Goal: Transaction & Acquisition: Download file/media

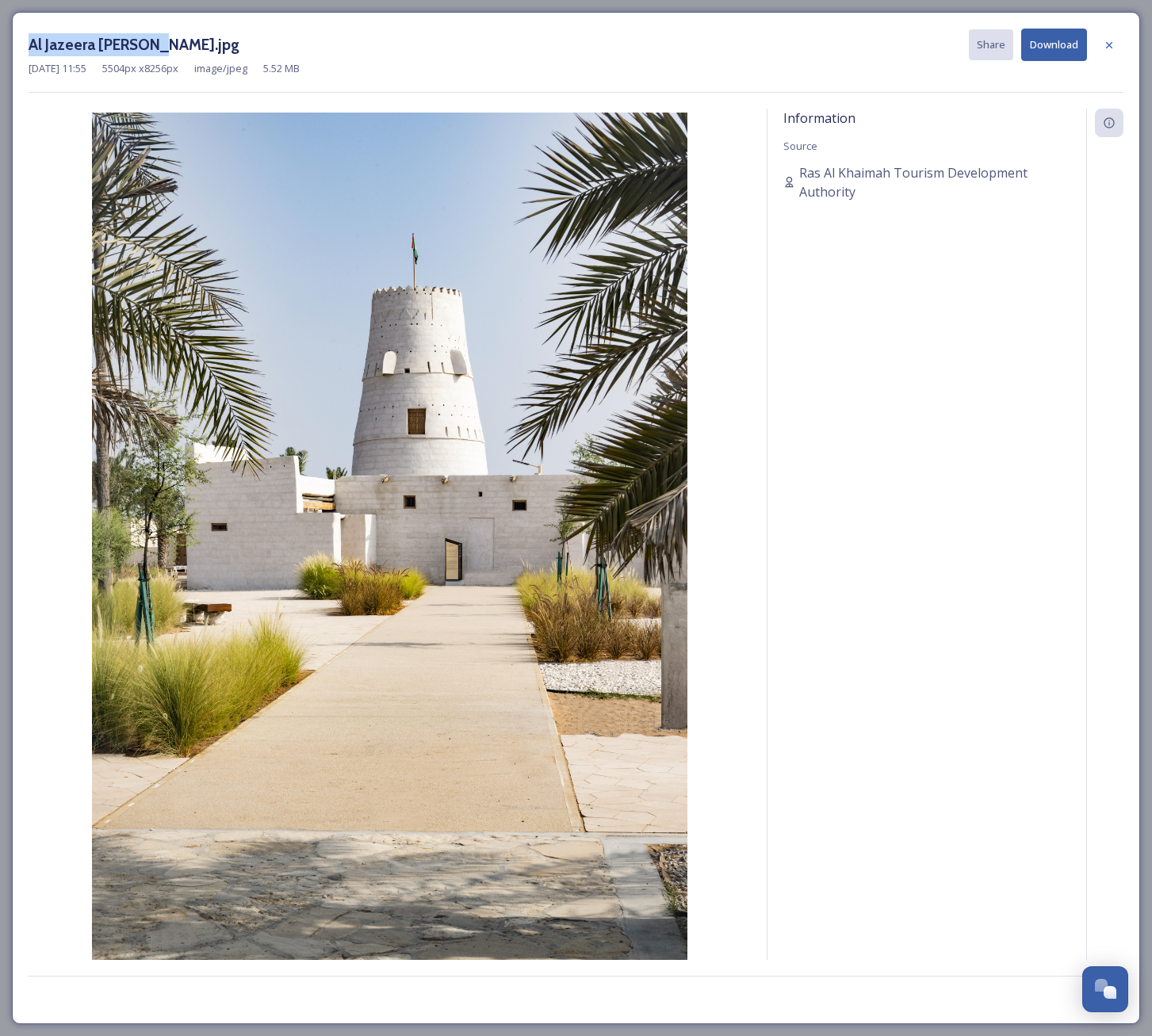
drag, startPoint x: 155, startPoint y: 43, endPoint x: 30, endPoint y: 46, distance: 125.0
click at [30, 46] on h3 "Al Jazeera [PERSON_NAME].jpg" at bounding box center [133, 45] width 210 height 23
copy h3 "Al Jazeera [PERSON_NAME]"
click at [172, 4] on div "Al Jazeera Al Hamra.jpg Share Download Sep 03 2023 11:55 5504 px x 8256 px imag…" at bounding box center [576, 518] width 1152 height 1036
click at [172, 3] on div "Al Jazeera Al Hamra.jpg Share Download Sep 03 2023 11:55 5504 px x 8256 px imag…" at bounding box center [576, 518] width 1152 height 1036
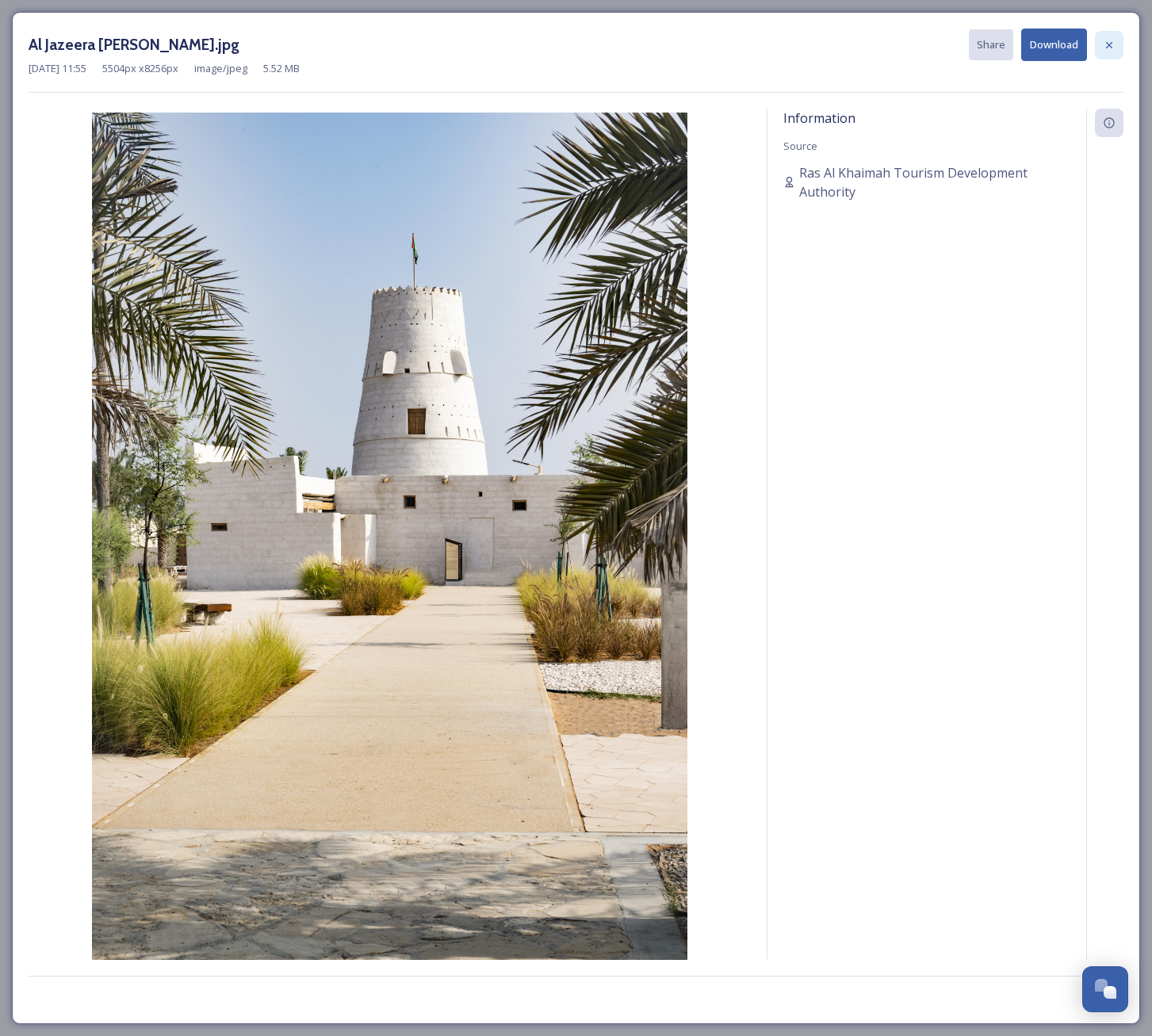
click at [1113, 45] on icon at bounding box center [1109, 45] width 12 height 12
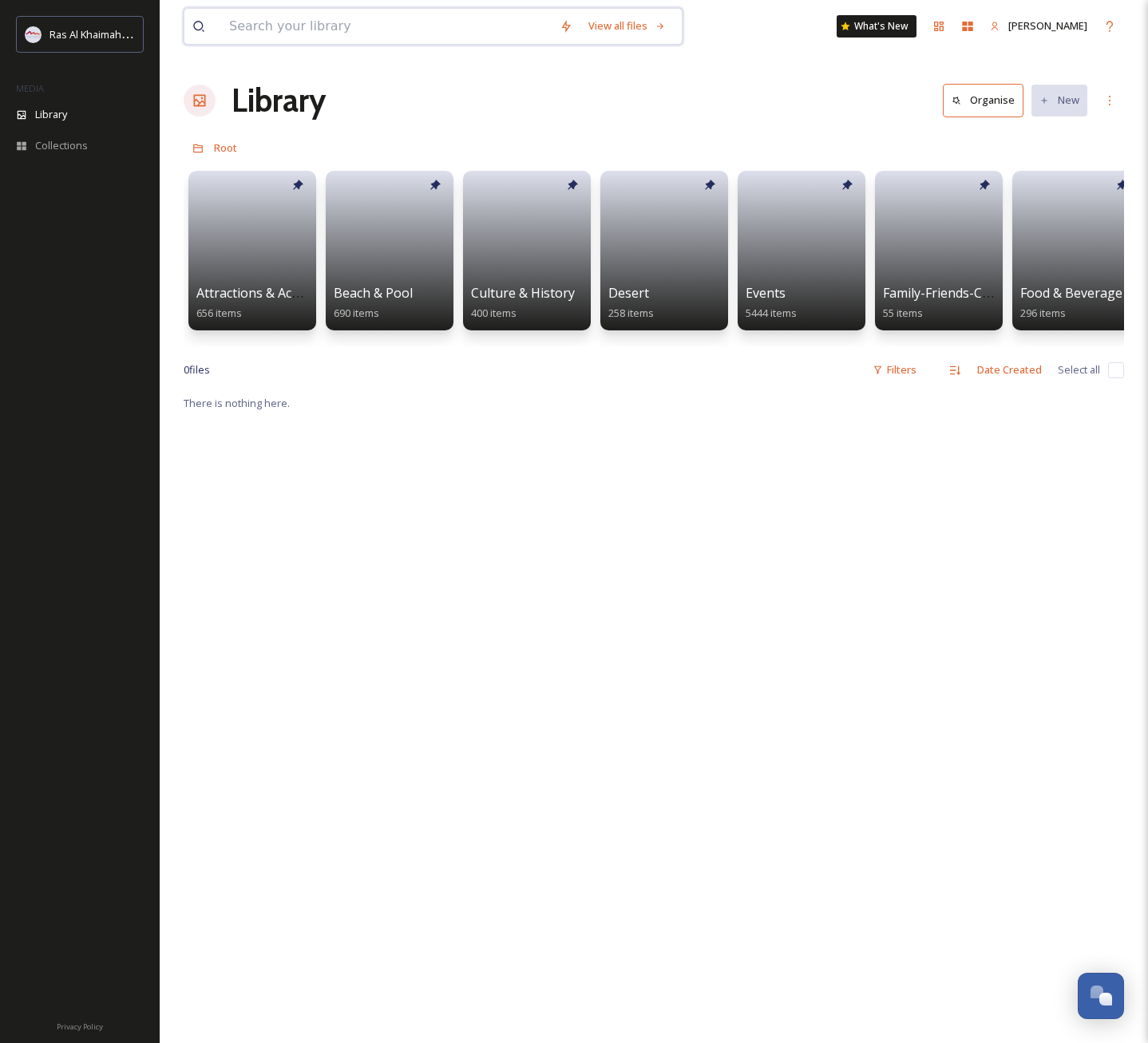
click at [311, 33] on input at bounding box center [386, 27] width 331 height 35
paste input "Al Jazeera [PERSON_NAME]"
type input "Al Jazeera [PERSON_NAME]"
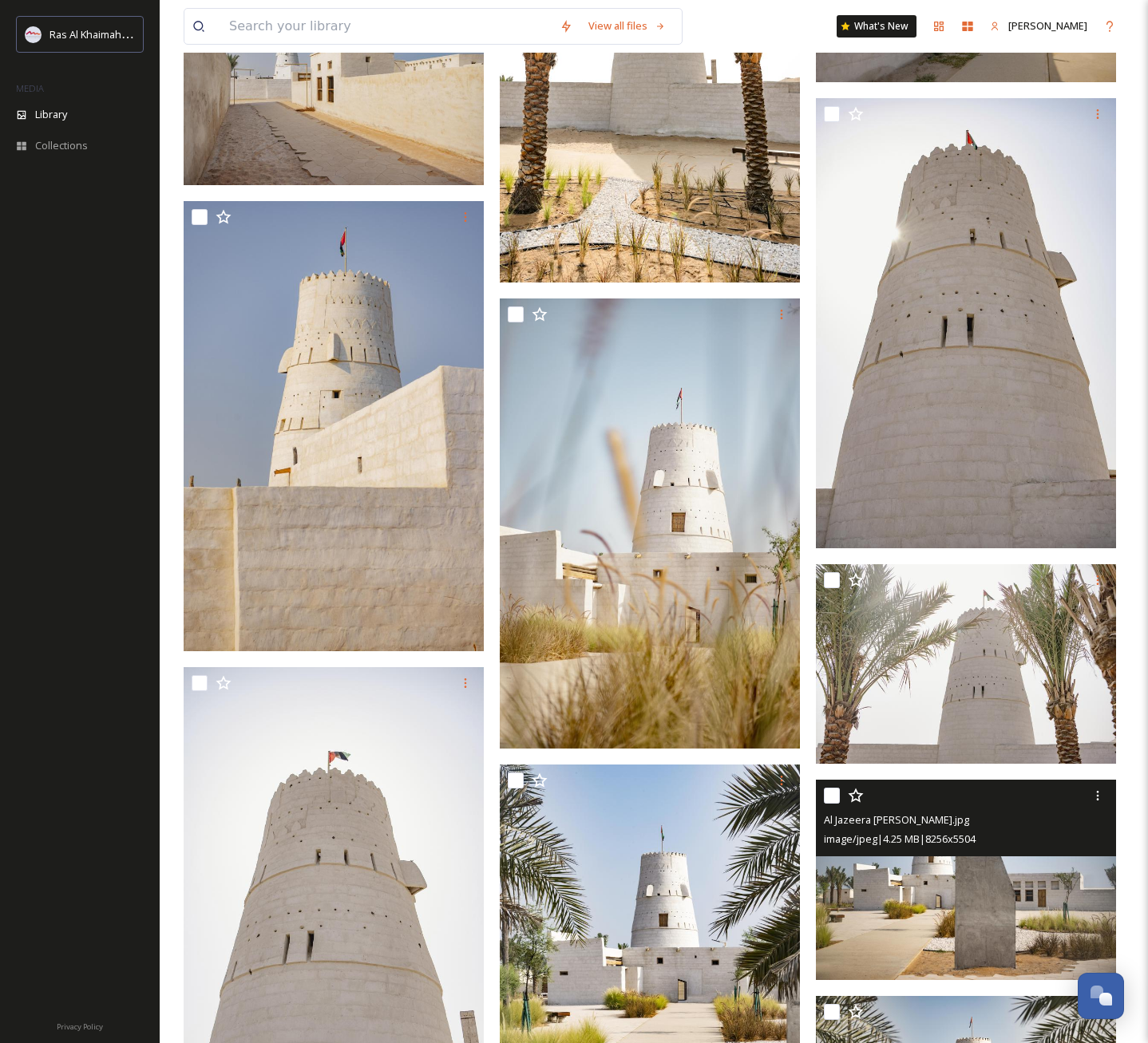
scroll to position [4322, 0]
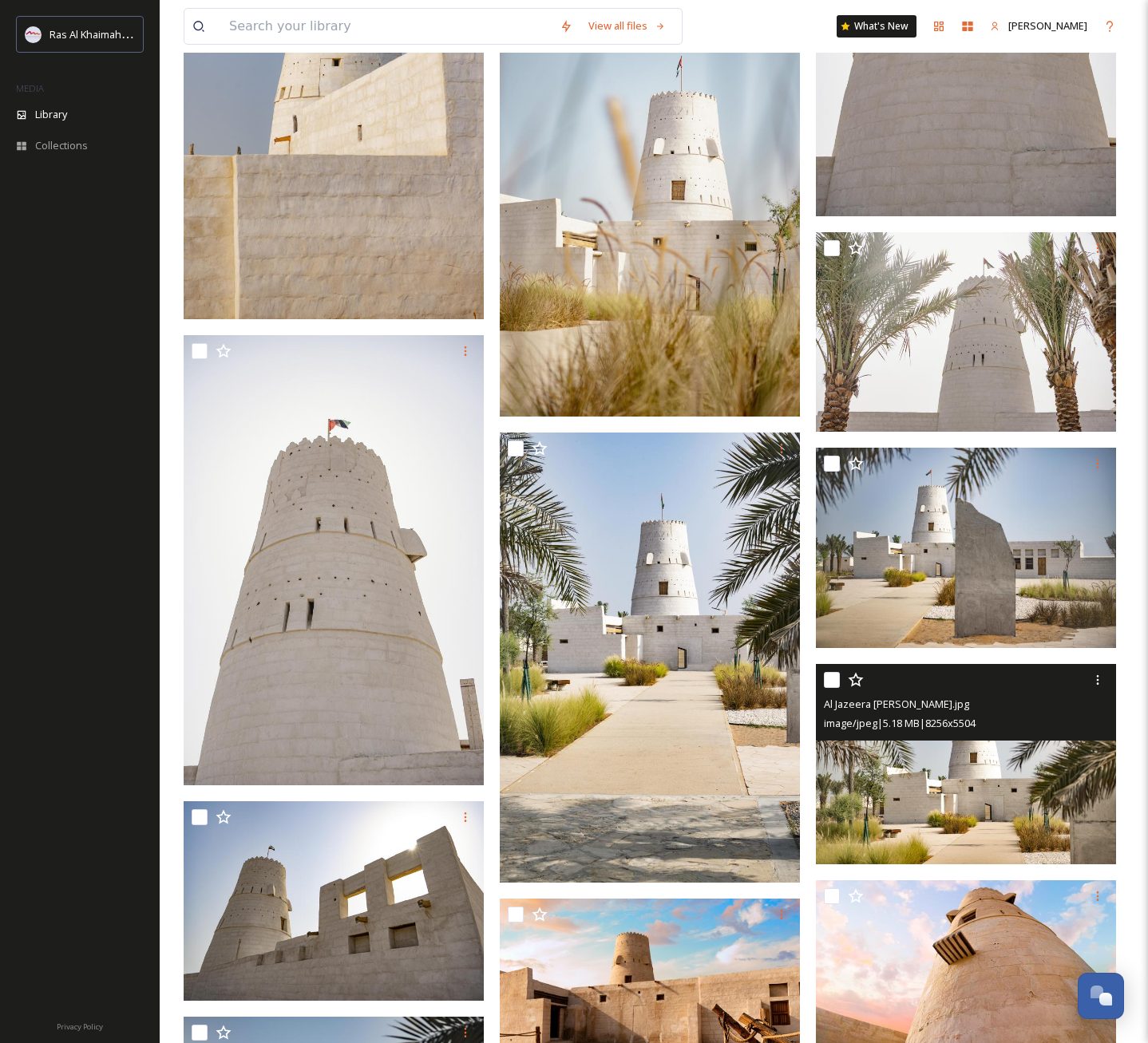
click at [979, 764] on img at bounding box center [966, 765] width 300 height 200
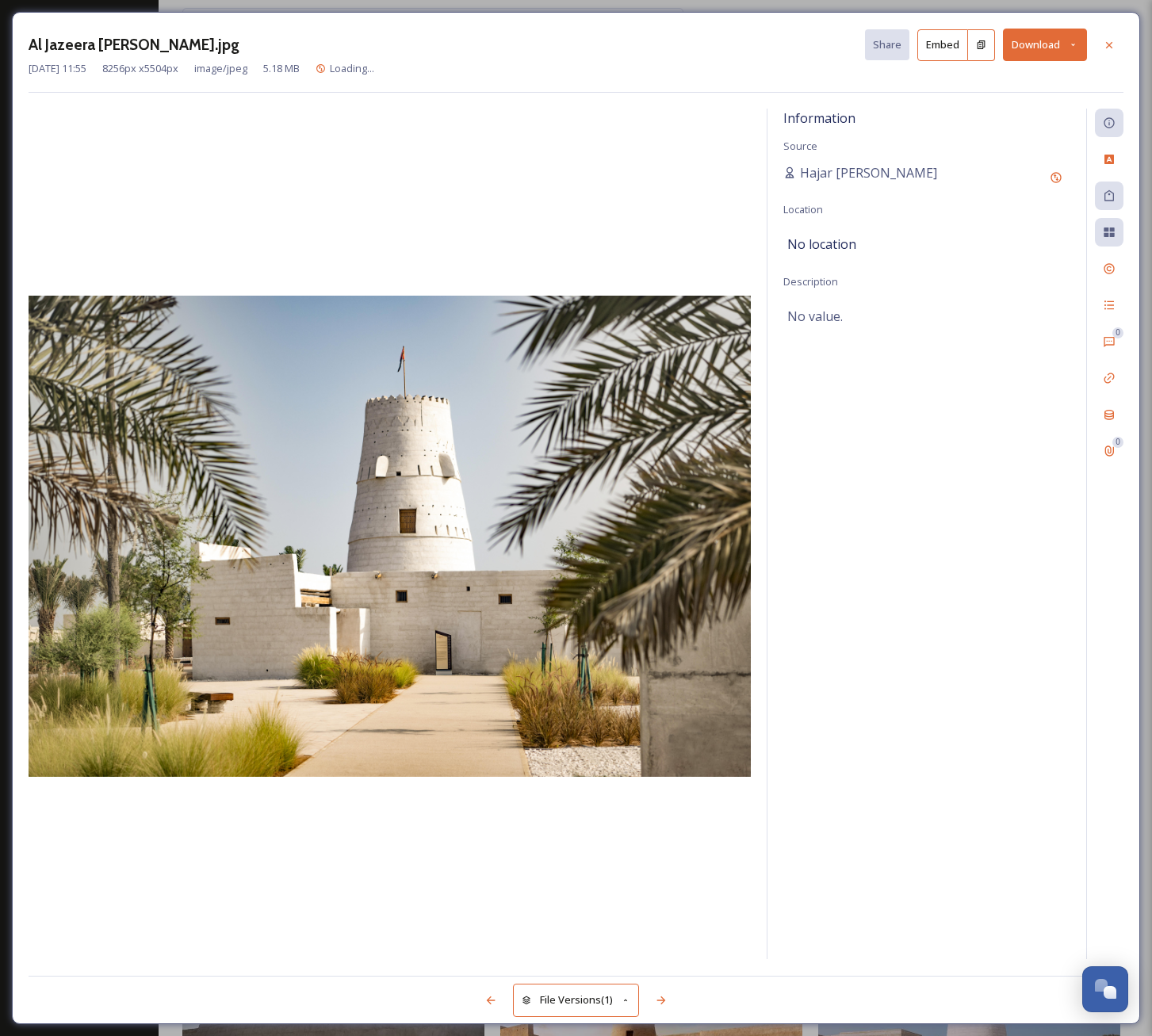
click at [1076, 47] on icon at bounding box center [1073, 45] width 11 height 11
click at [1029, 85] on span "Download Original (8256 x 5504)" at bounding box center [1003, 81] width 150 height 15
click at [1115, 42] on div at bounding box center [1109, 45] width 28 height 28
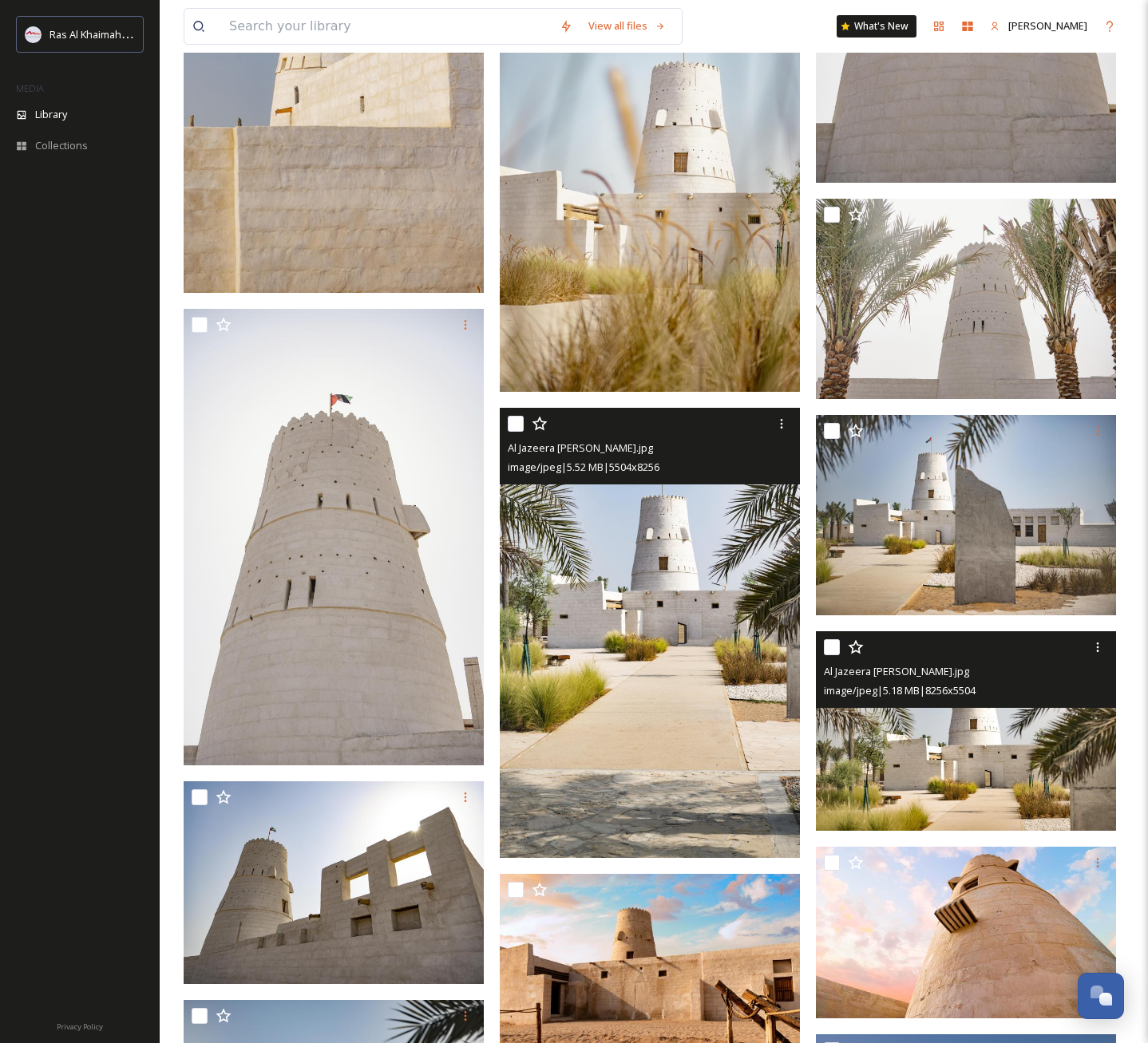
scroll to position [4569, 0]
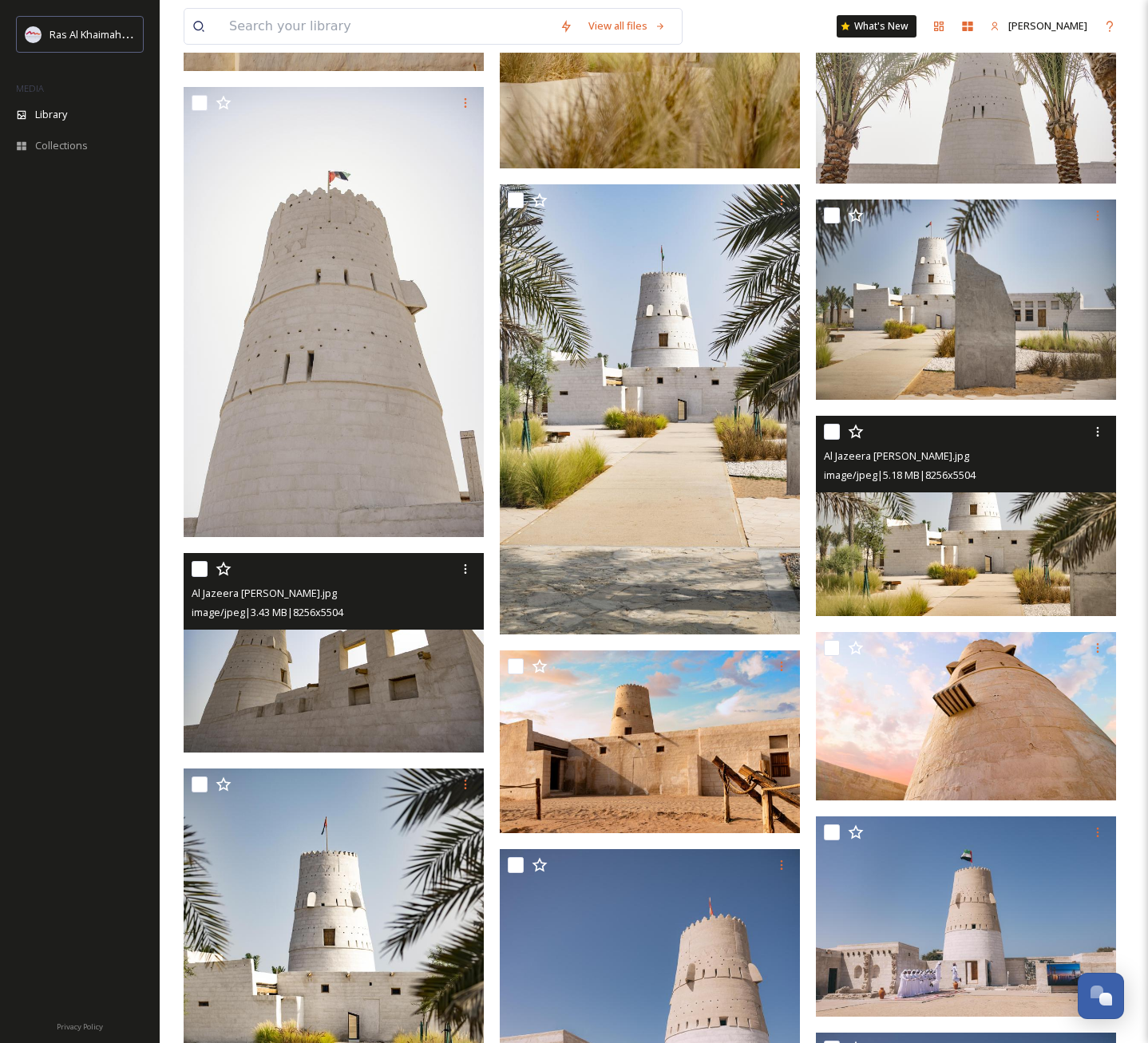
click at [397, 660] on img at bounding box center [334, 653] width 300 height 200
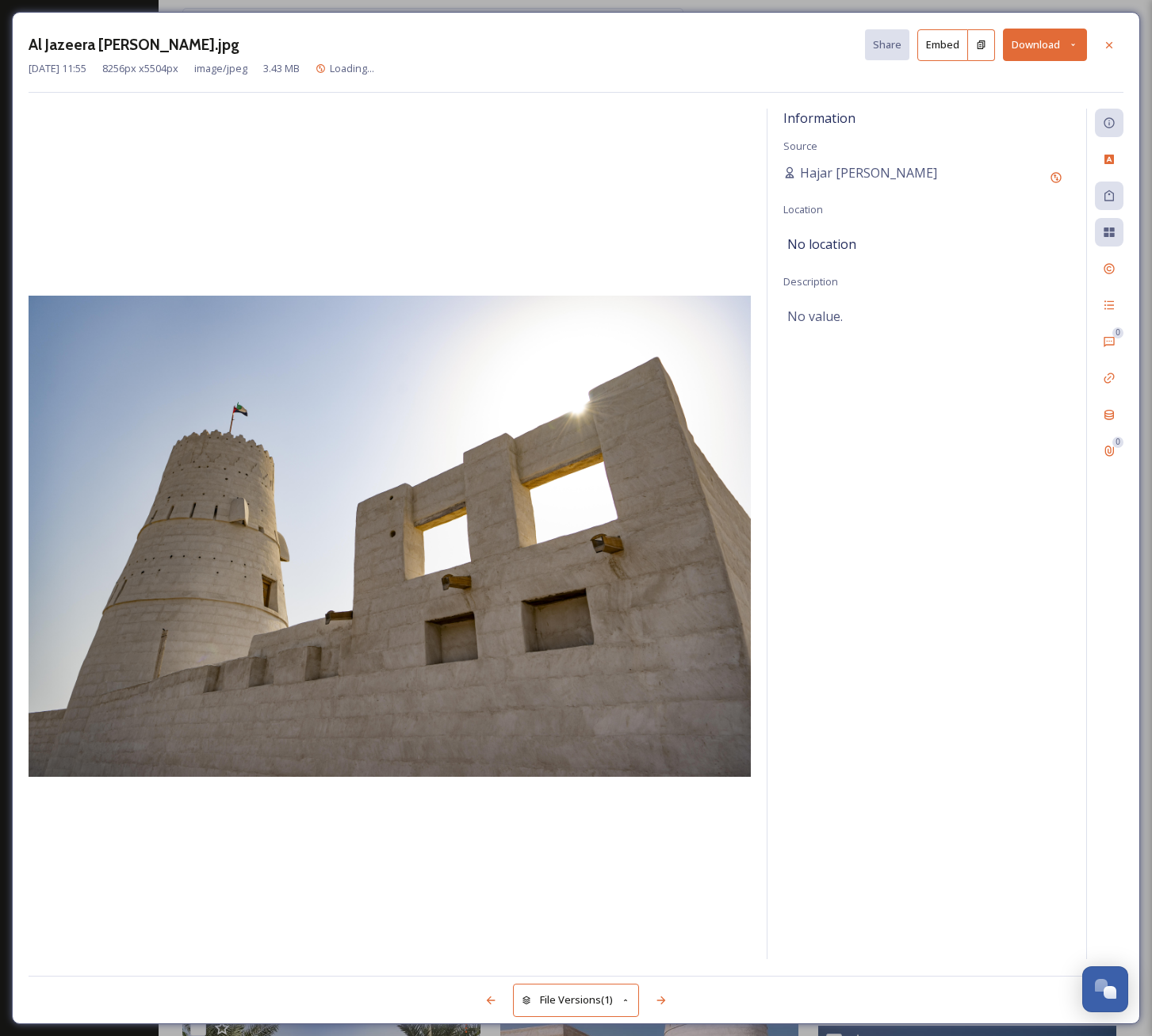
click at [1067, 47] on icon at bounding box center [1073, 45] width 11 height 11
click at [1052, 77] on span "Download Original (8256 x 5504)" at bounding box center [1003, 81] width 150 height 15
click at [890, 423] on div "Information Source Hajar Al Shehhi Location No location Description No value." at bounding box center [927, 534] width 319 height 851
click at [1109, 48] on icon at bounding box center [1109, 45] width 12 height 12
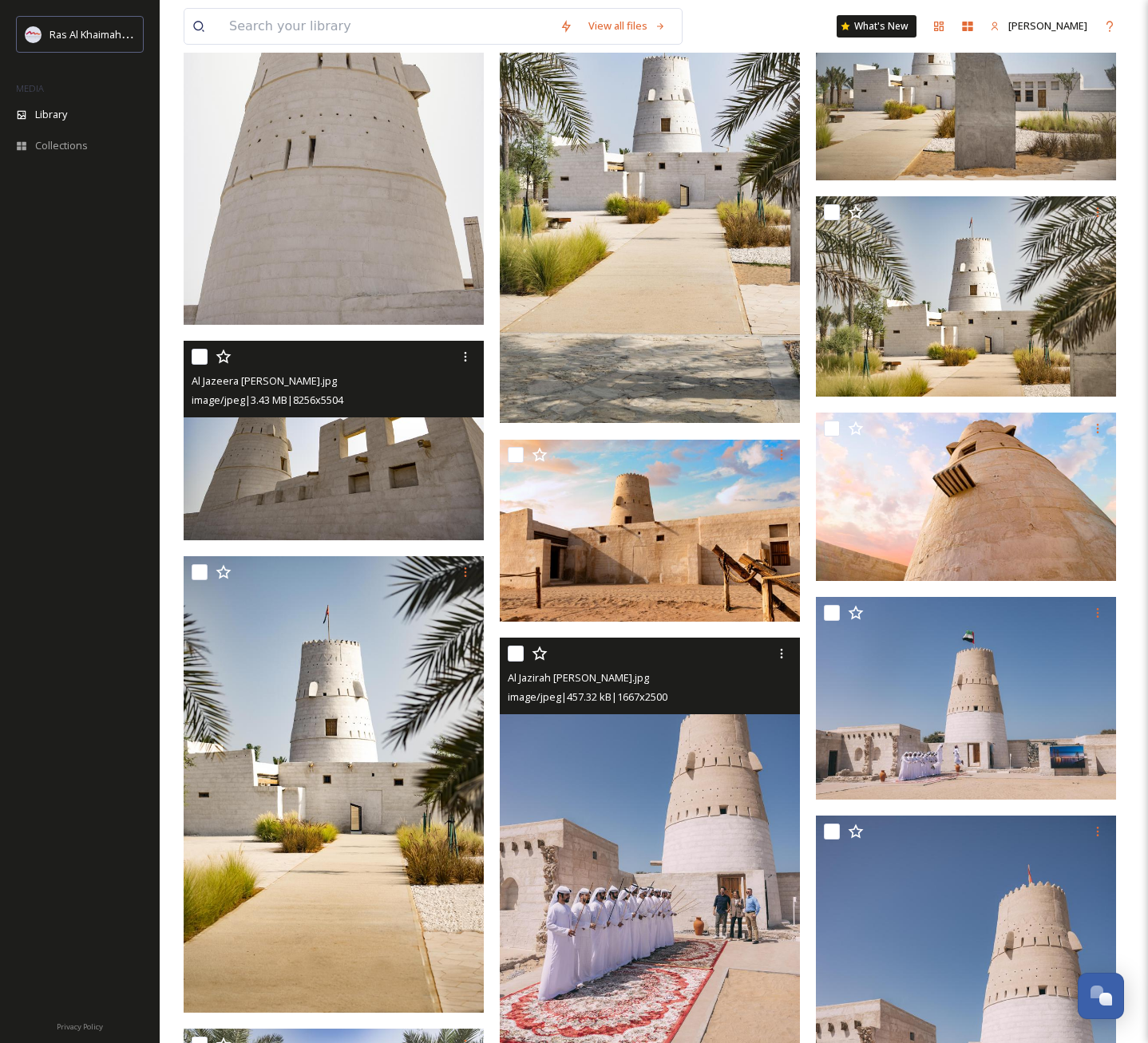
scroll to position [4918, 0]
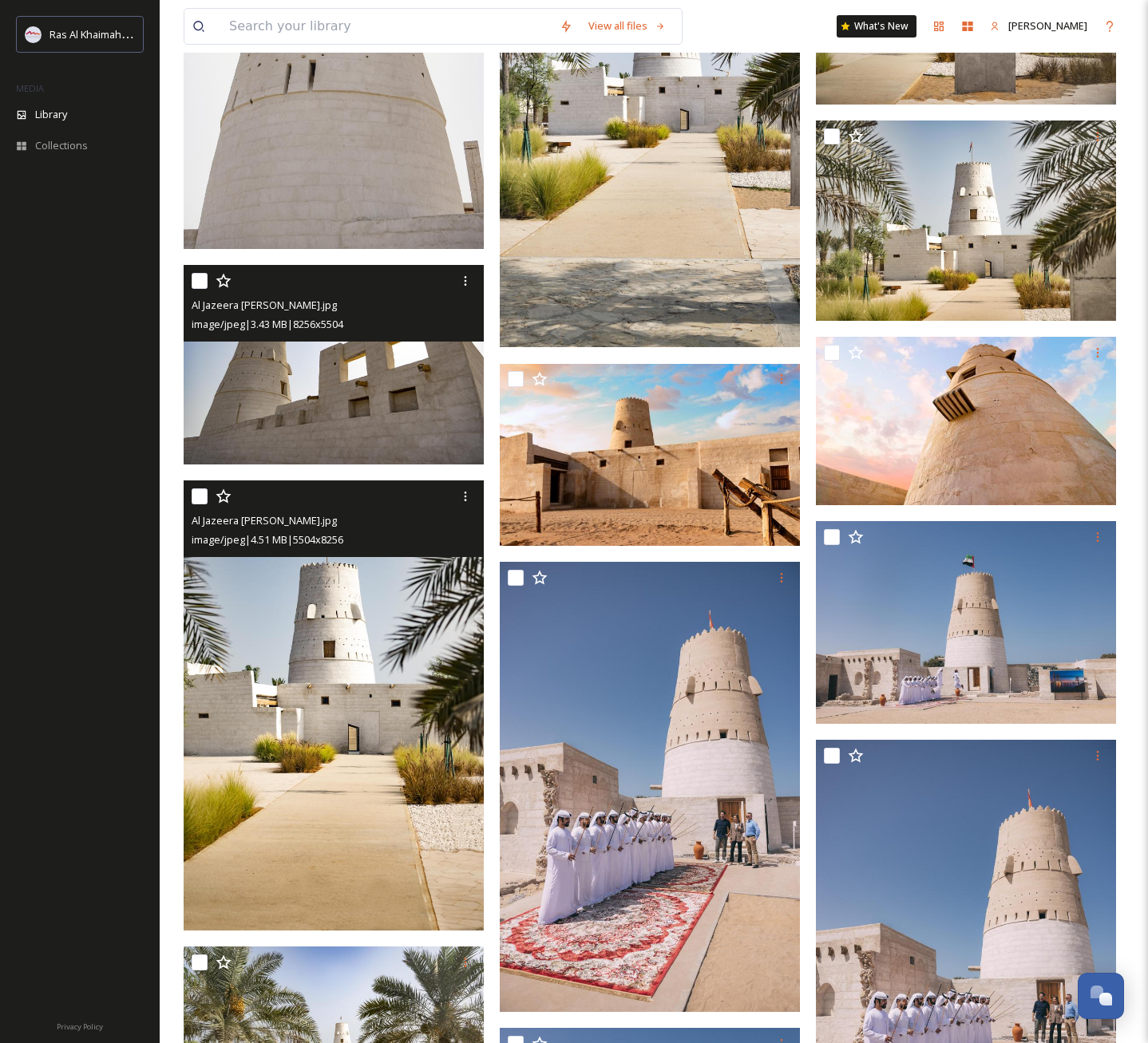
click at [362, 713] on img at bounding box center [334, 706] width 300 height 451
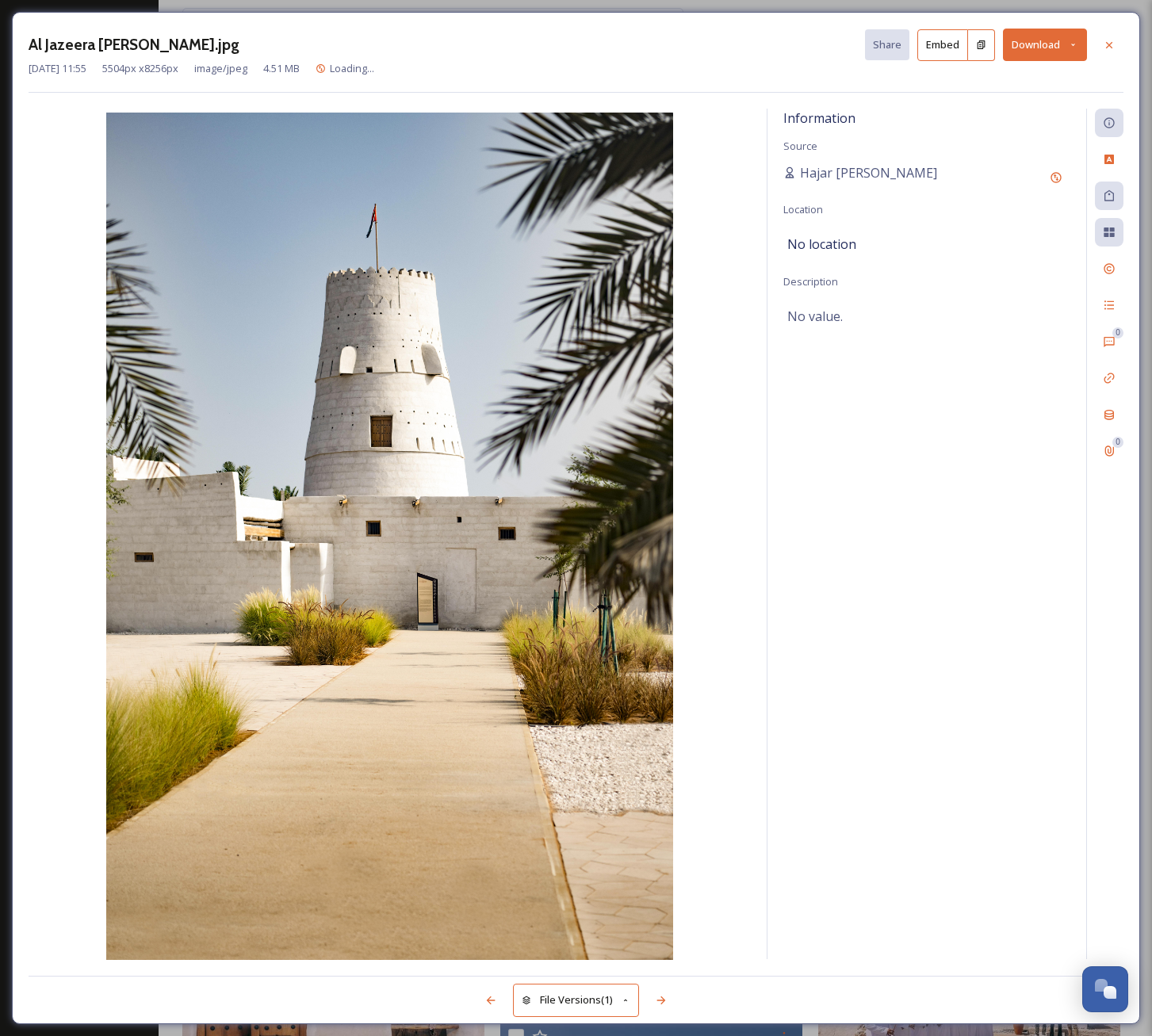
click at [1071, 46] on icon at bounding box center [1073, 45] width 11 height 11
click at [1045, 79] on span "Download Original (5504 x 8256)" at bounding box center [1003, 81] width 150 height 15
click at [1113, 43] on icon at bounding box center [1109, 45] width 12 height 12
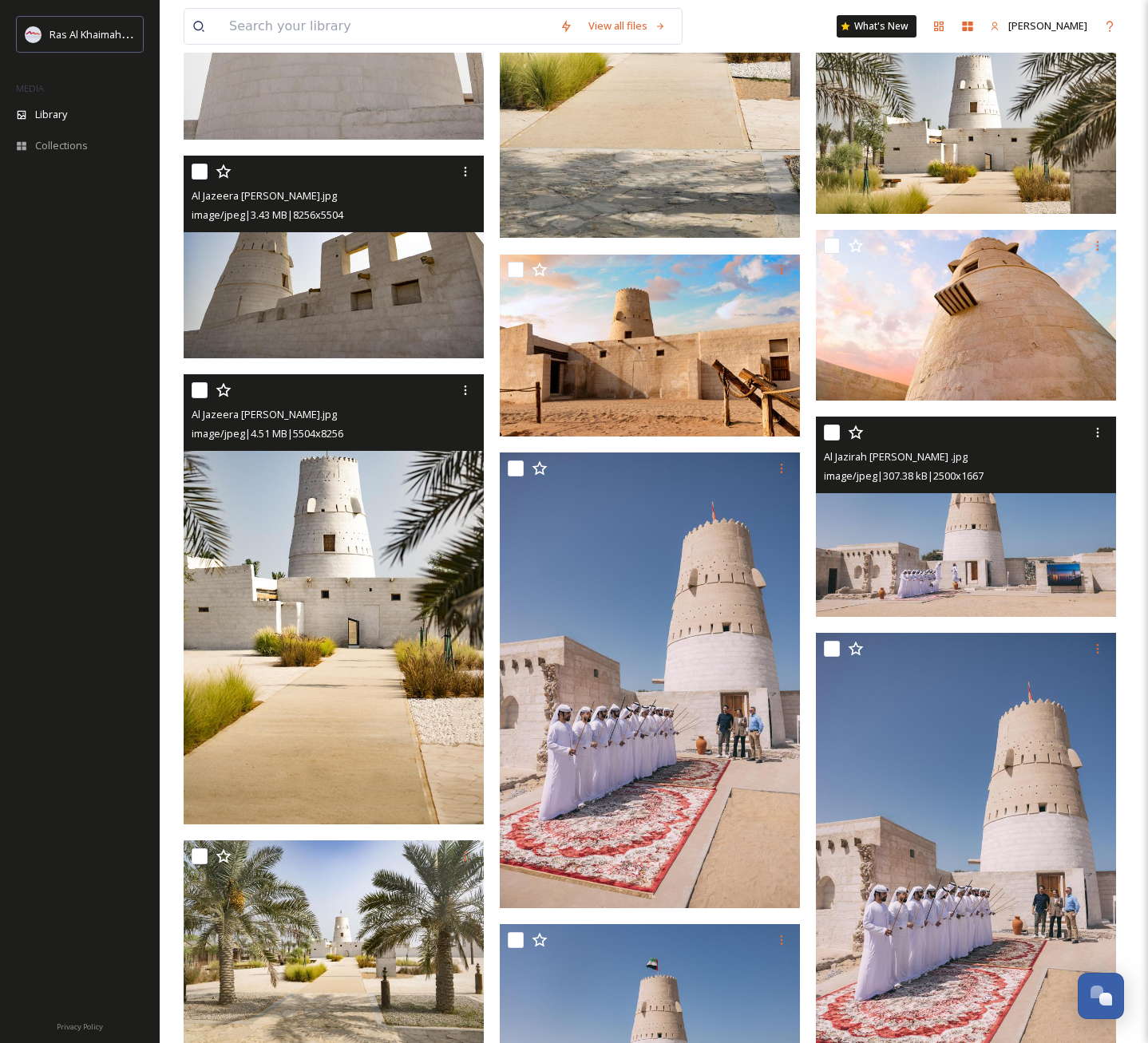
scroll to position [5293, 0]
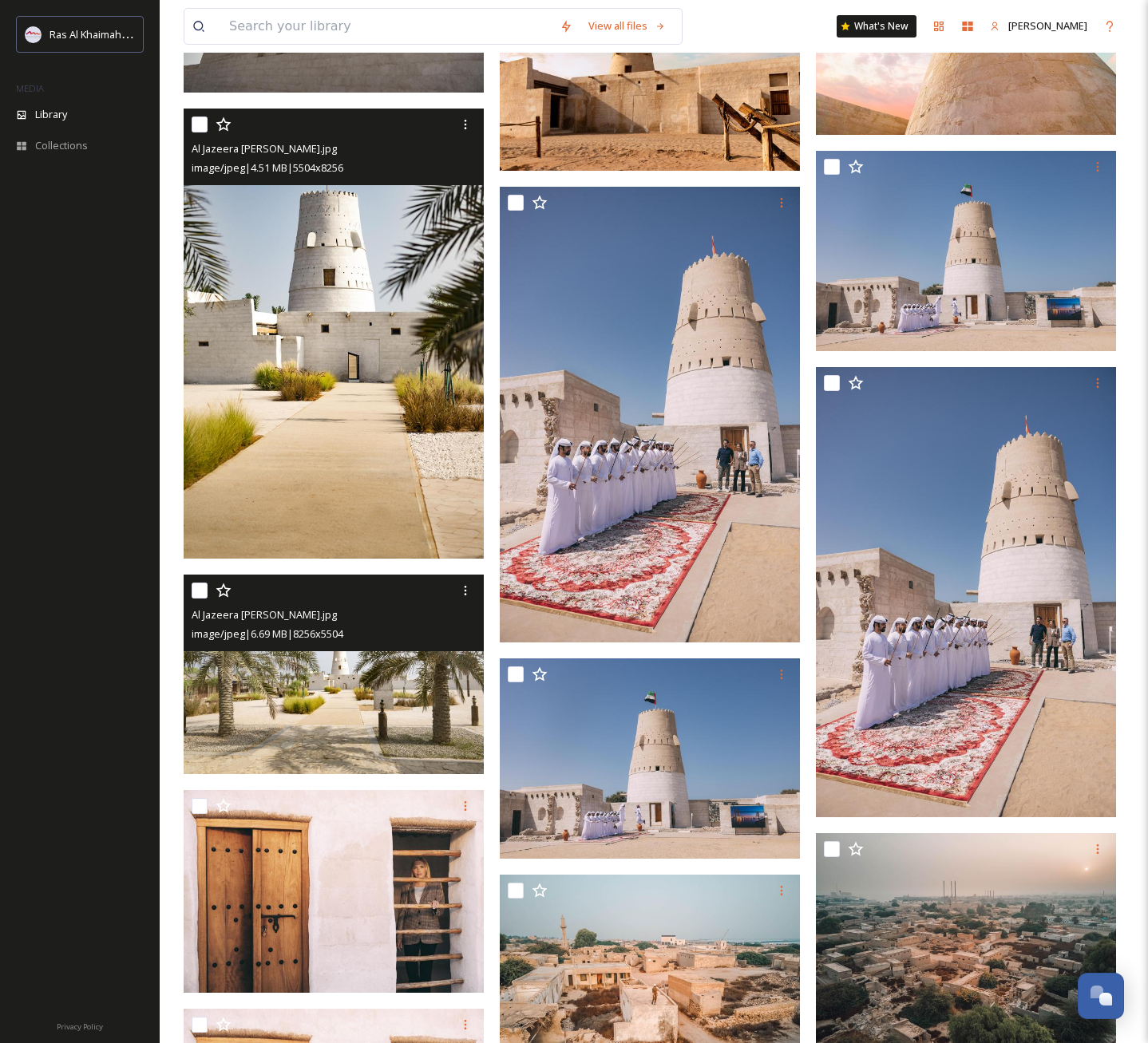
click at [399, 696] on img at bounding box center [334, 675] width 300 height 200
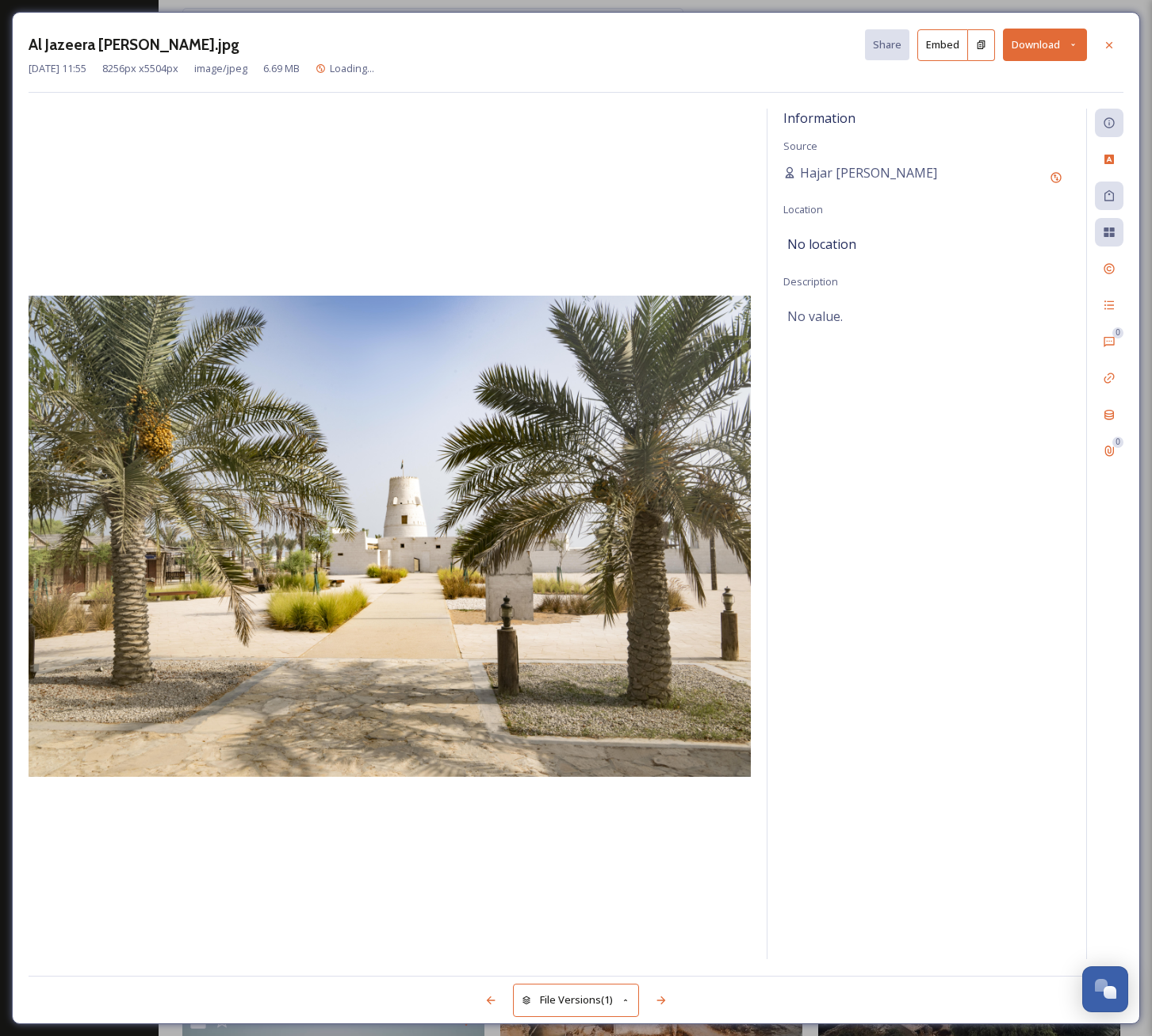
click at [1063, 35] on button "Download" at bounding box center [1044, 44] width 84 height 33
click at [1030, 74] on span "Download Original (8256 x 5504)" at bounding box center [1003, 81] width 150 height 15
click at [1104, 45] on icon at bounding box center [1109, 45] width 12 height 12
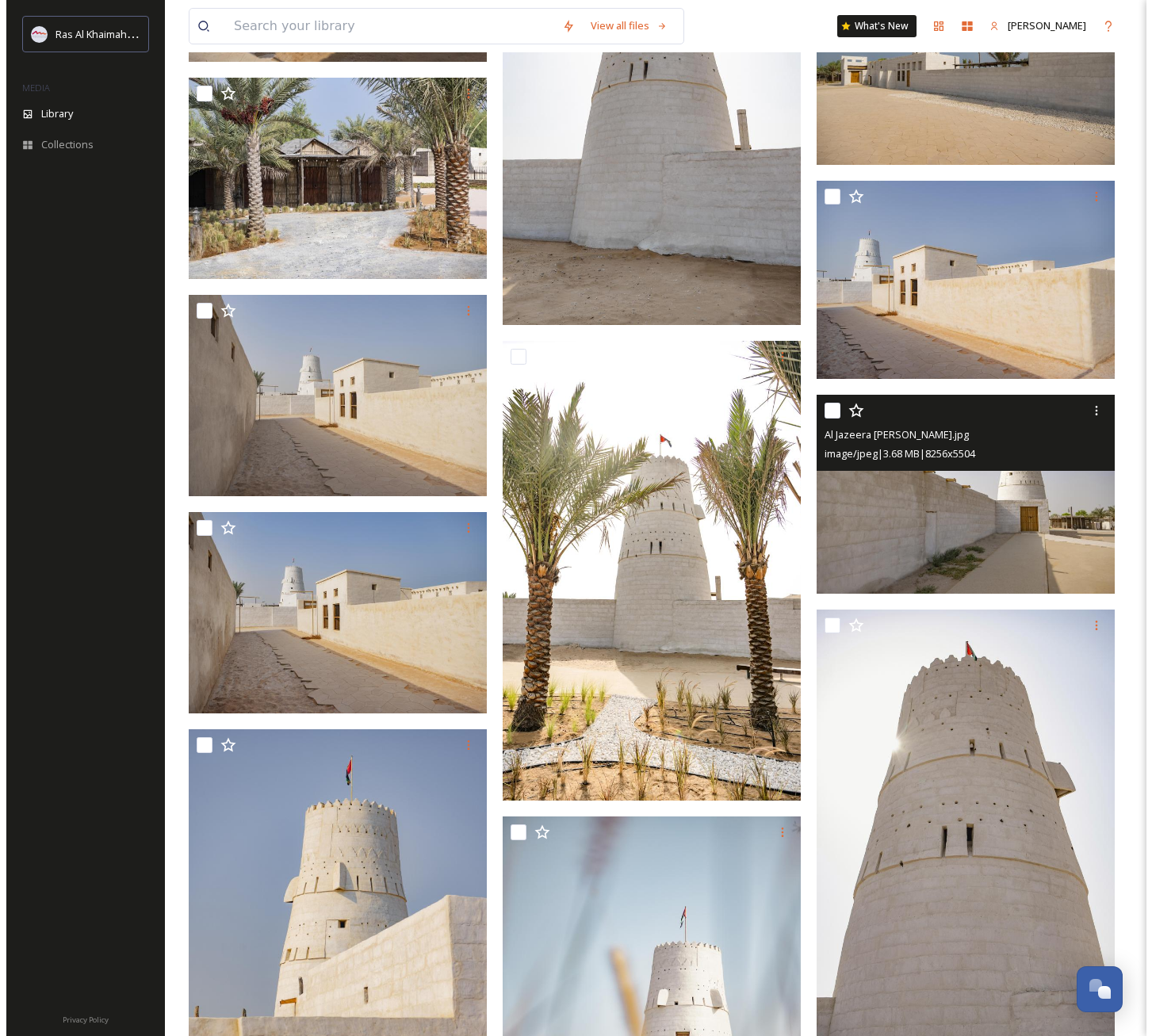
scroll to position [3775, 0]
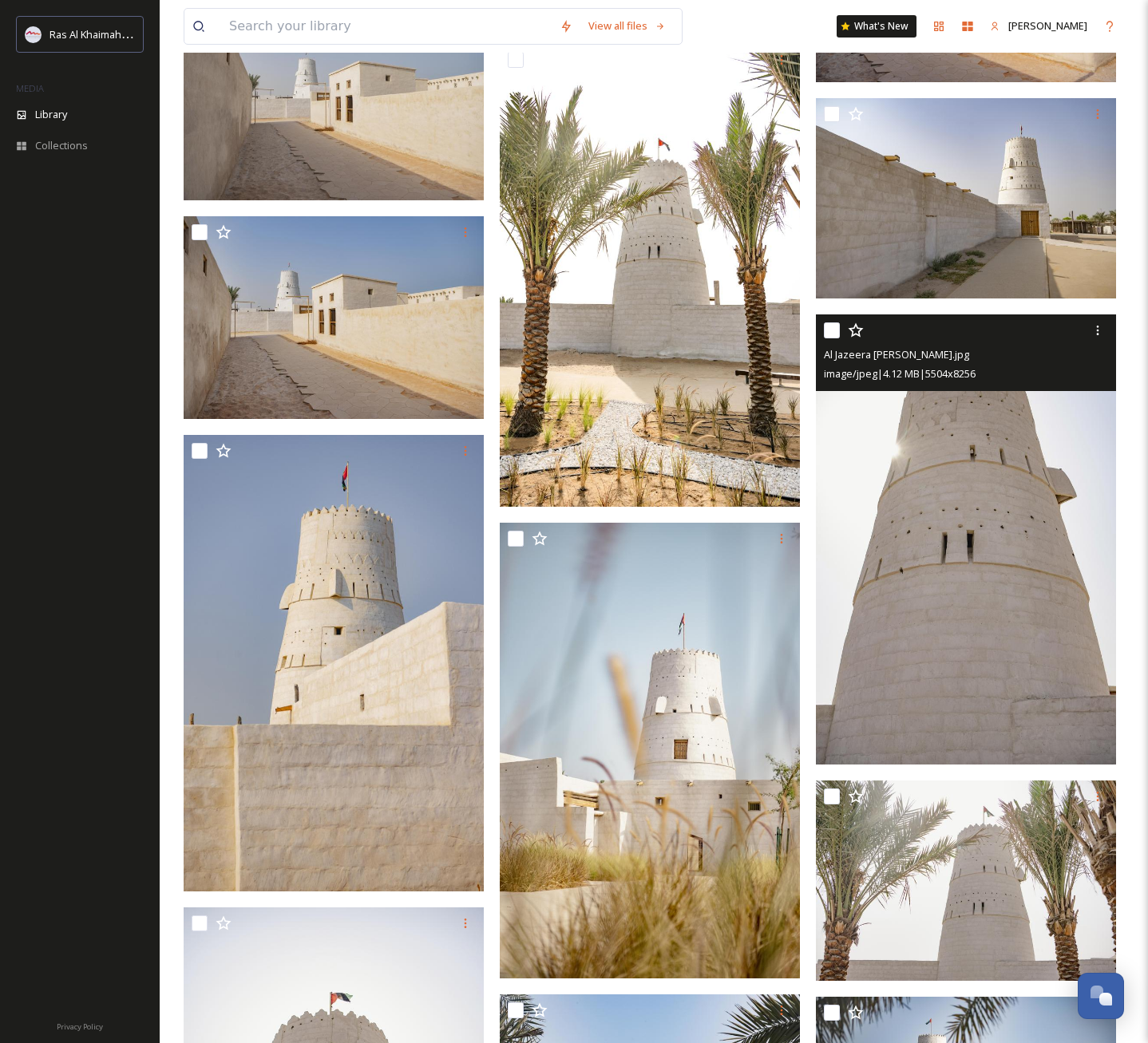
click at [971, 572] on img at bounding box center [966, 540] width 300 height 451
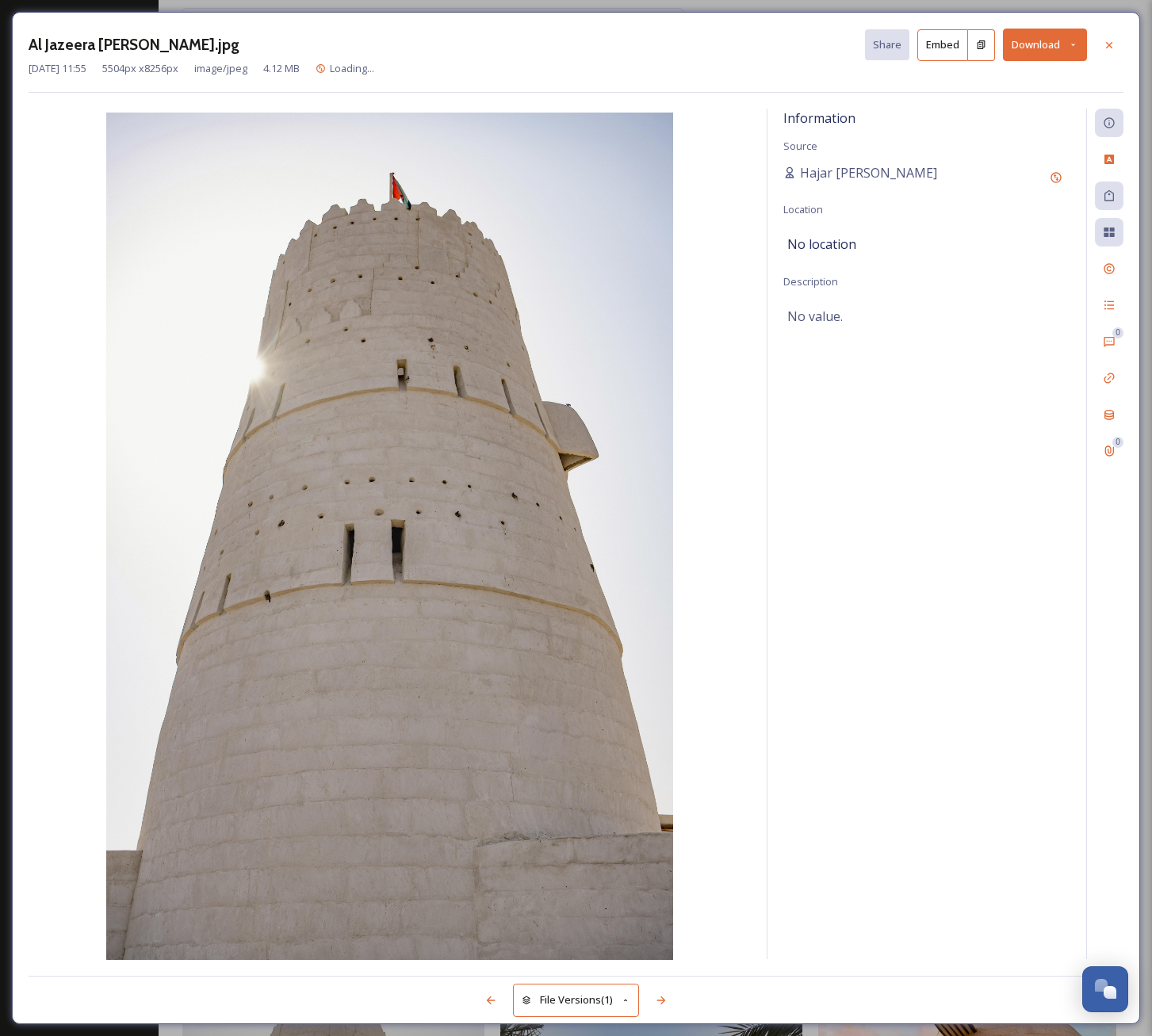
click at [1060, 39] on button "Download" at bounding box center [1044, 44] width 84 height 33
click at [1048, 79] on span "Download Original (5504 x 8256)" at bounding box center [1003, 81] width 150 height 15
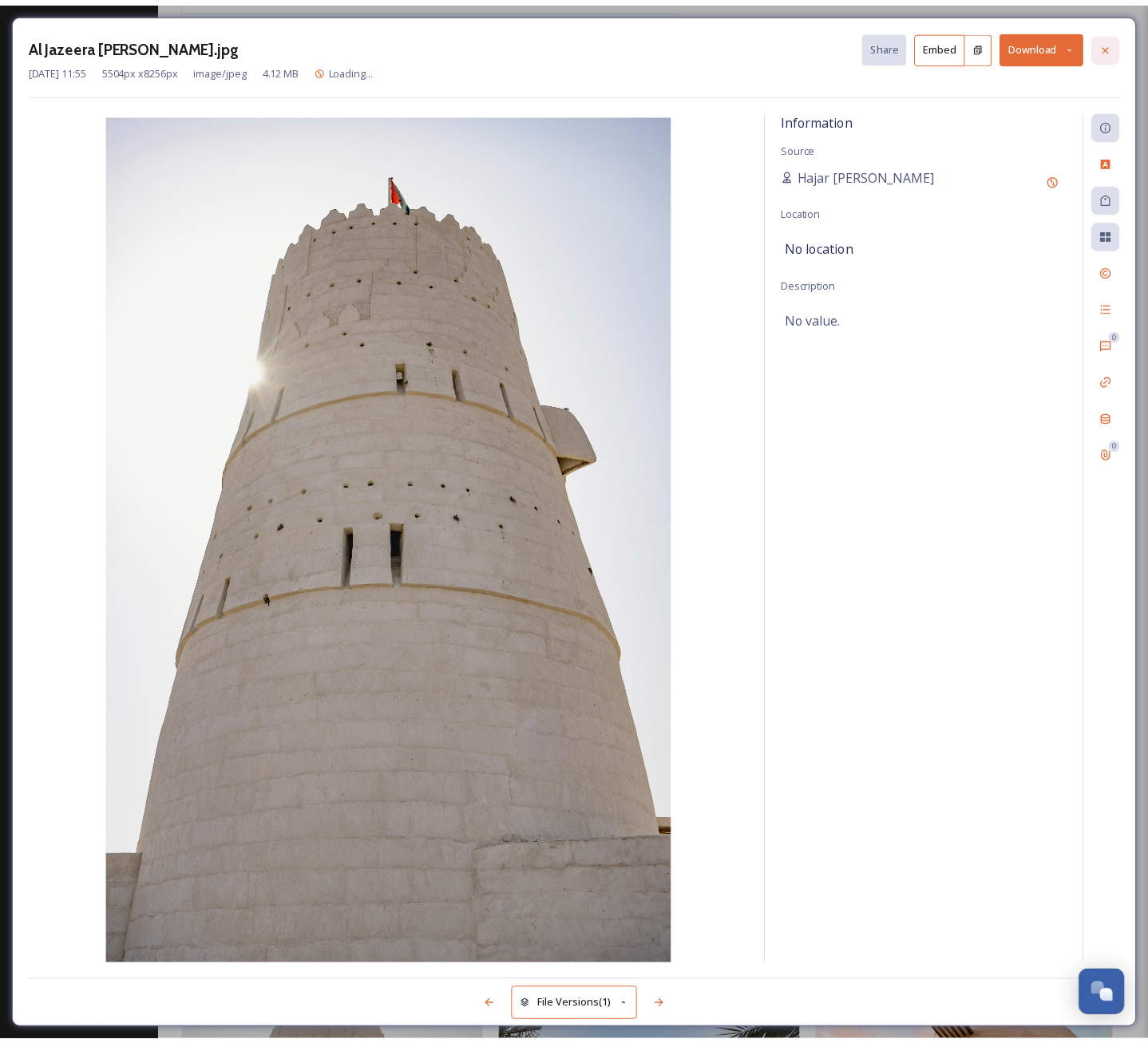
scroll to position [3803, 0]
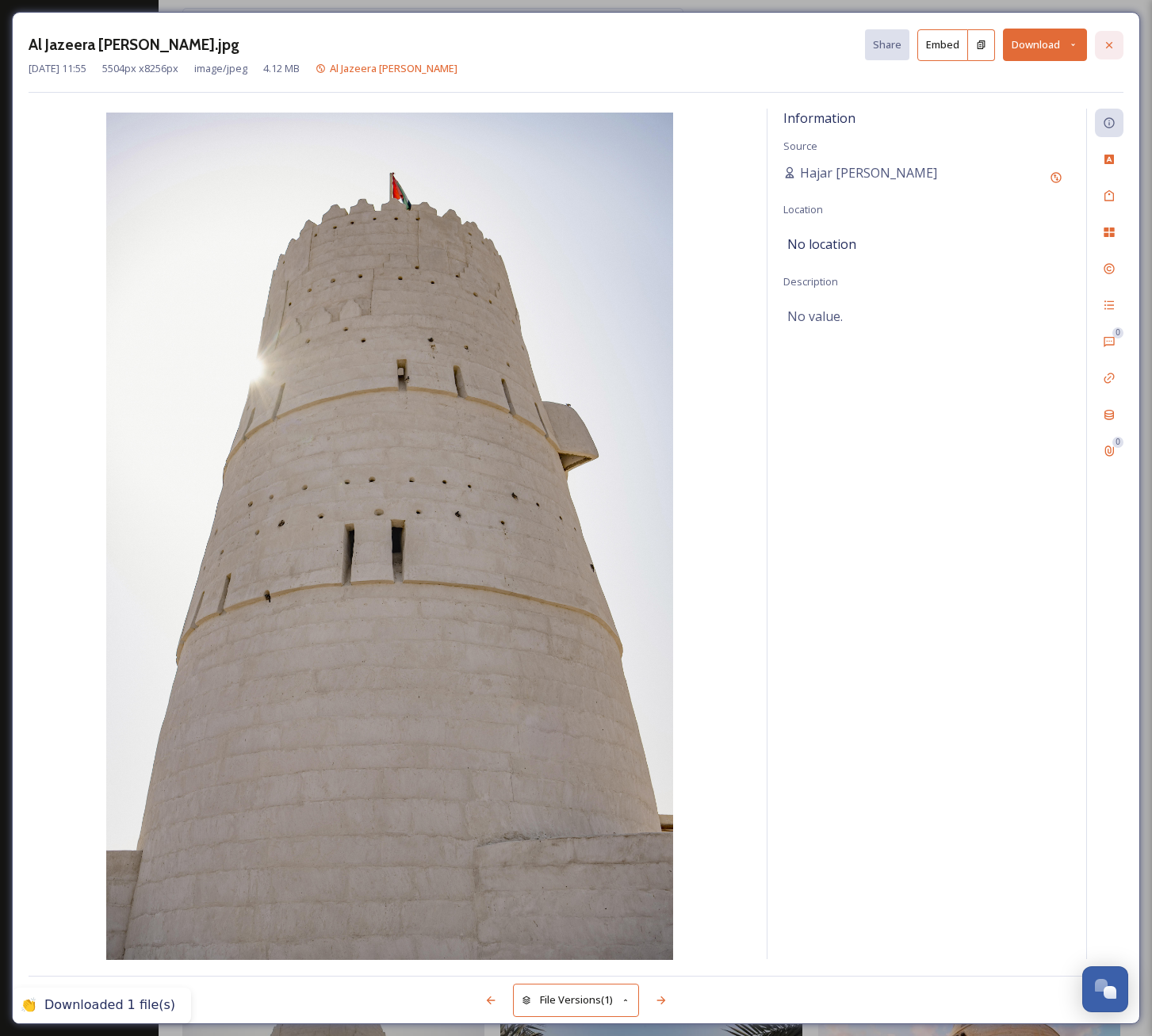
click at [1106, 50] on icon at bounding box center [1109, 45] width 12 height 12
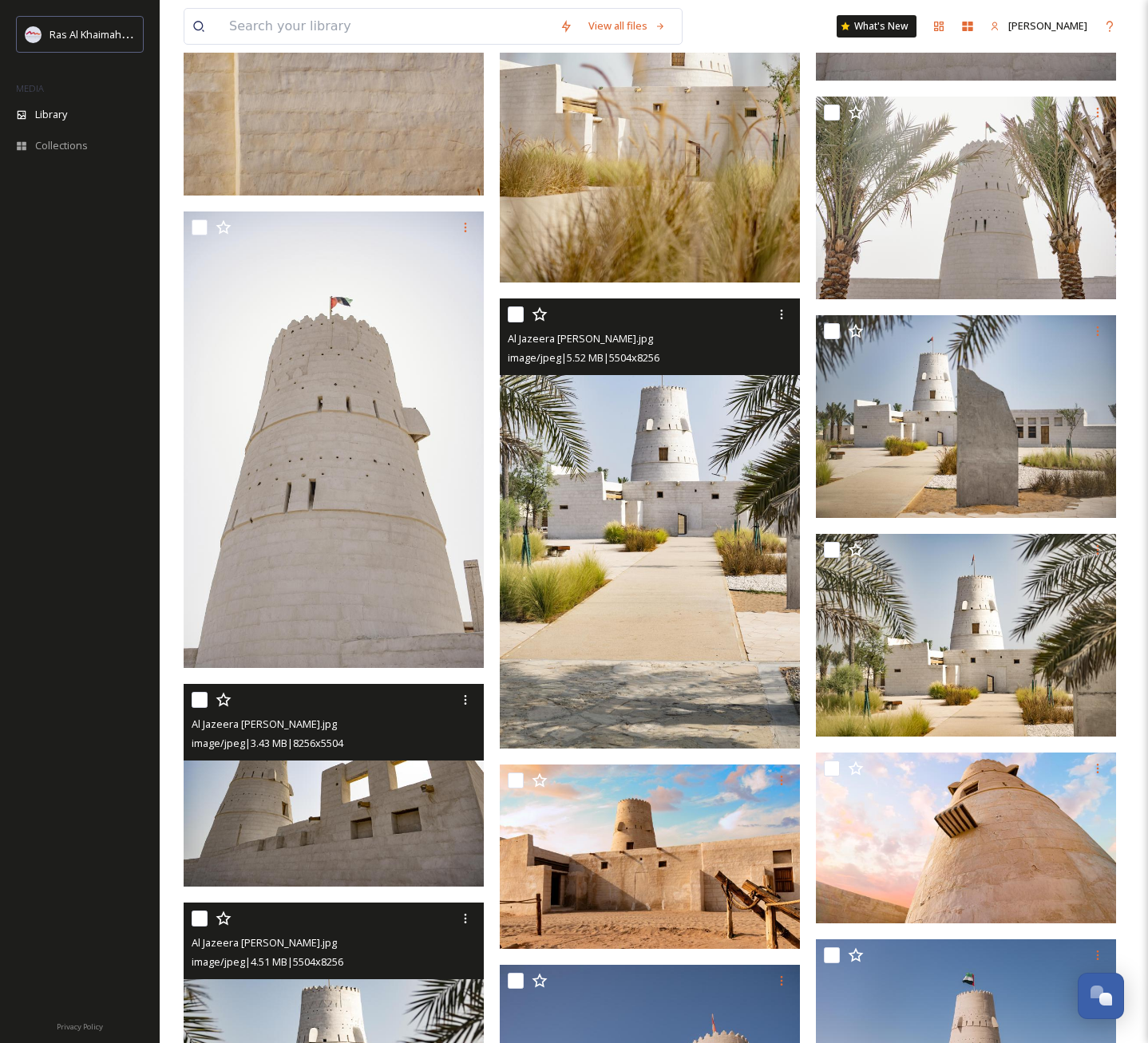
scroll to position [4835, 0]
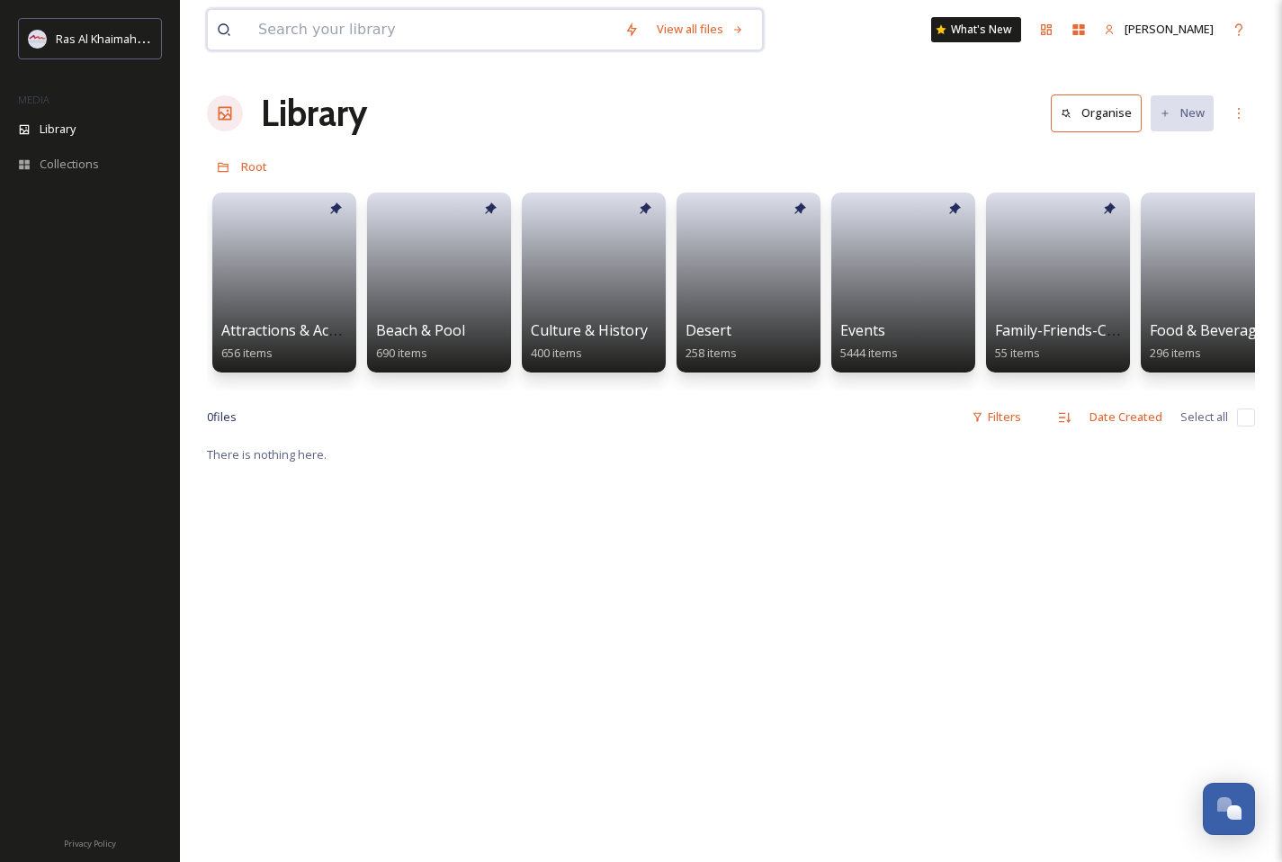
click at [358, 23] on input at bounding box center [432, 30] width 366 height 40
paste input "Al Jazeera [PERSON_NAME]"
type input "Al Jazeera [PERSON_NAME]"
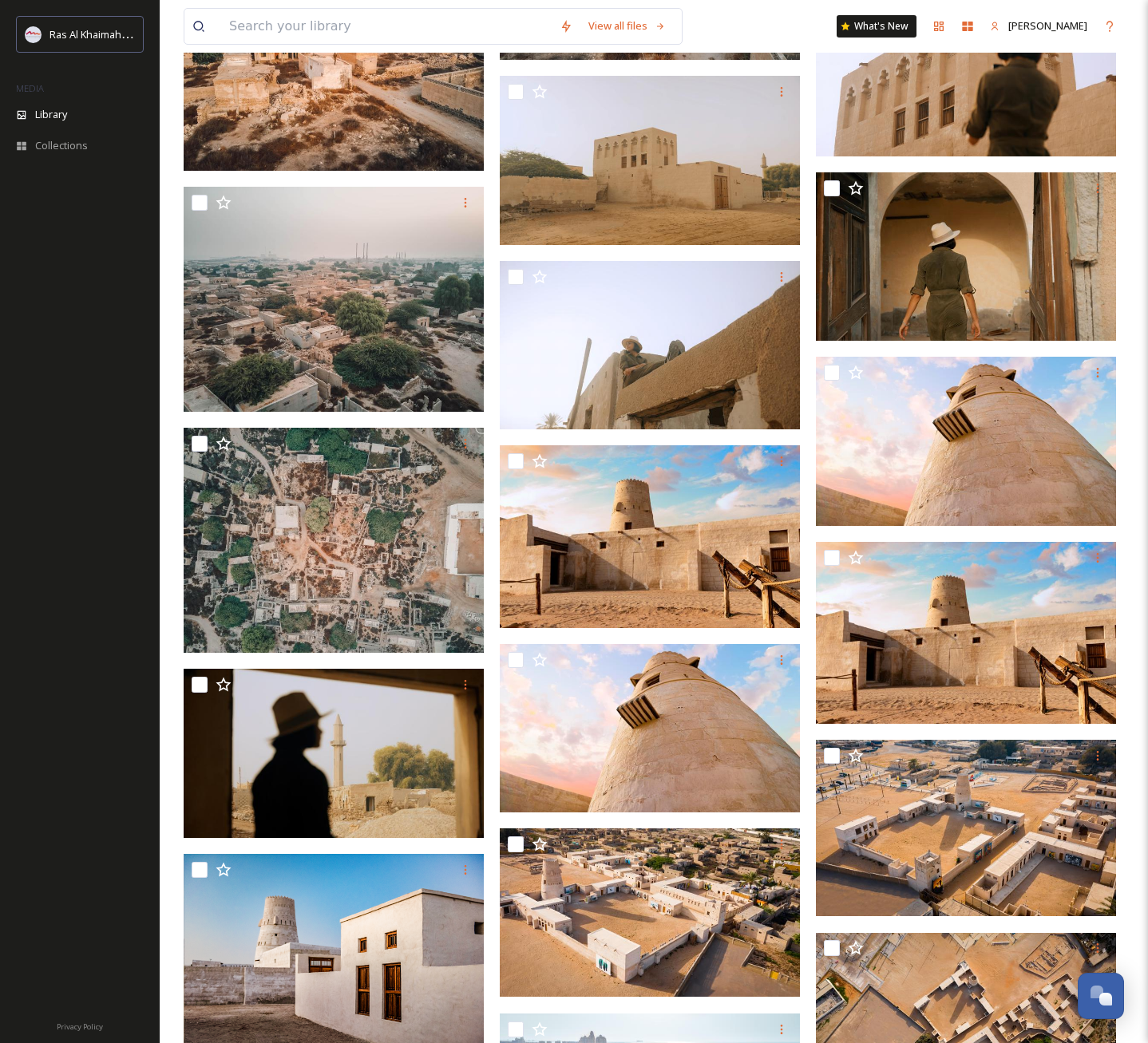
scroll to position [7048, 0]
